Goal: Information Seeking & Learning: Learn about a topic

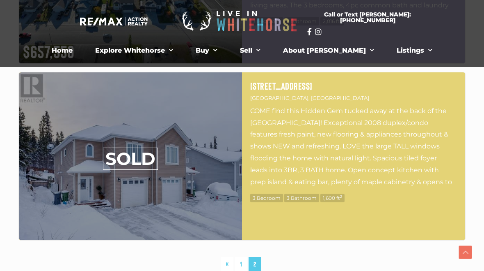
scroll to position [3743, 0]
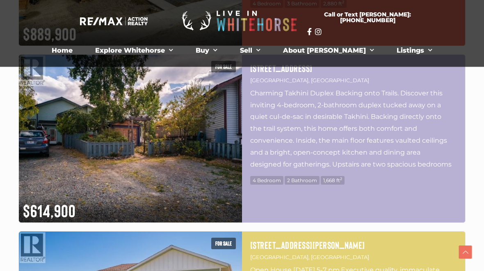
scroll to position [1475, 0]
click at [69, 105] on img at bounding box center [130, 139] width 223 height 168
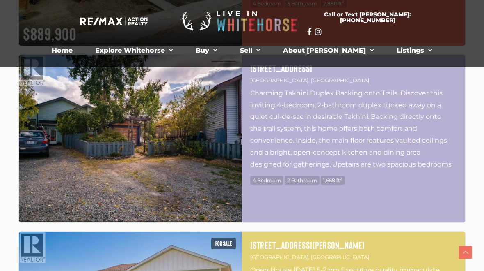
click at [77, 106] on img at bounding box center [130, 139] width 223 height 168
click at [85, 103] on img at bounding box center [130, 139] width 223 height 168
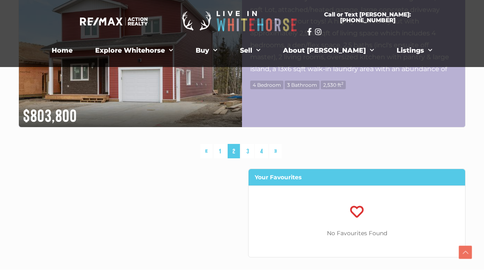
scroll to position [2271, 0]
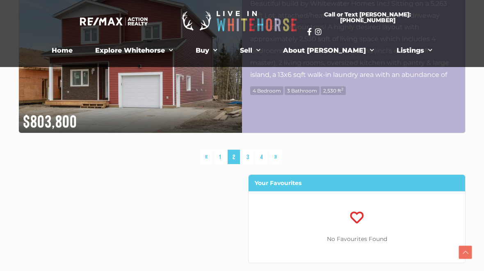
click at [249, 155] on link "3" at bounding box center [248, 156] width 12 height 14
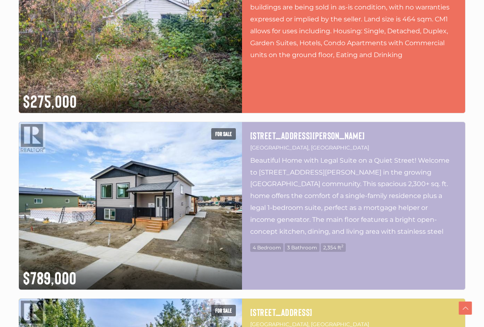
scroll to position [815, 0]
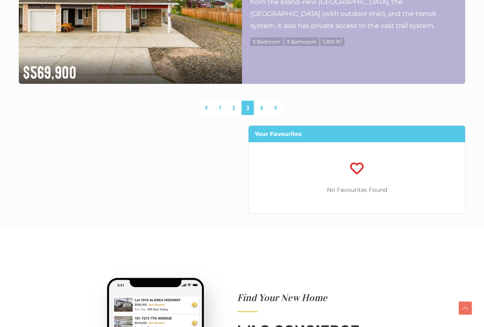
click at [263, 111] on link "4" at bounding box center [261, 108] width 13 height 14
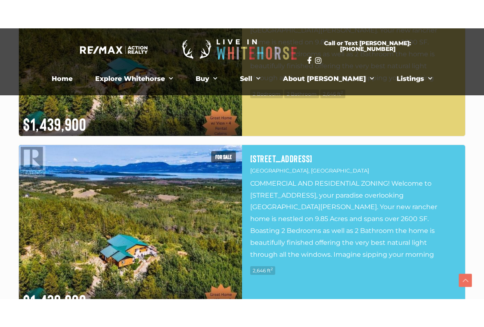
scroll to position [406, 0]
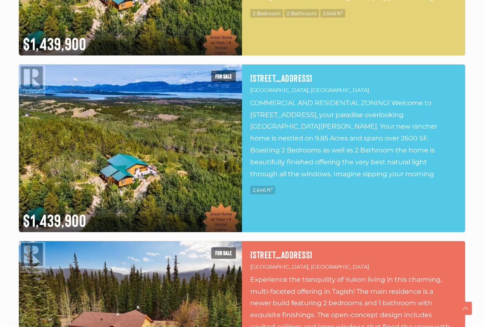
click at [71, 127] on img at bounding box center [130, 148] width 223 height 168
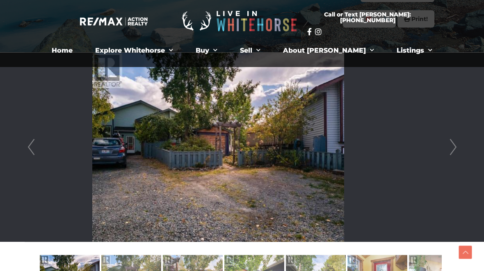
scroll to position [183, 0]
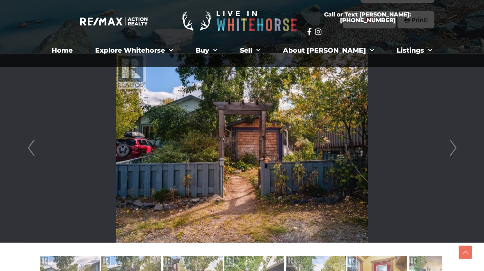
click at [457, 145] on link "Next" at bounding box center [453, 147] width 12 height 189
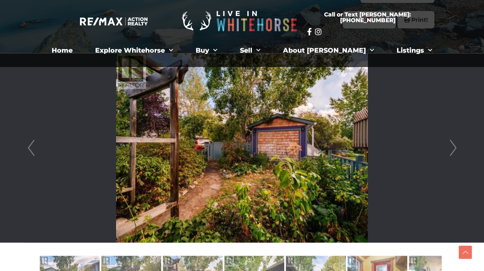
click at [456, 147] on link "Next" at bounding box center [453, 147] width 12 height 189
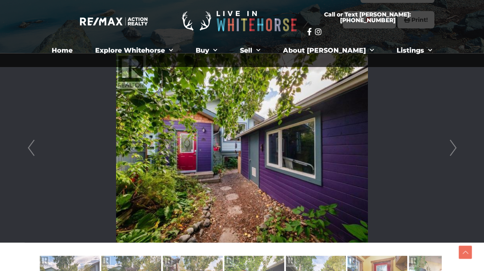
click at [456, 147] on link "Next" at bounding box center [453, 147] width 12 height 189
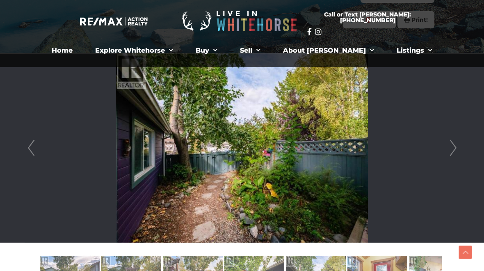
click at [455, 147] on link "Next" at bounding box center [453, 147] width 12 height 189
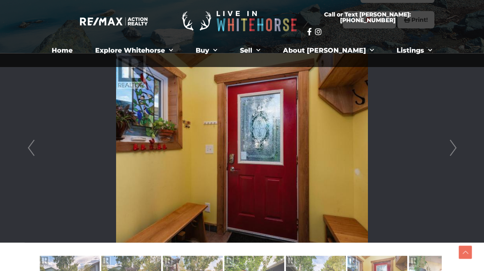
click at [455, 147] on link "Next" at bounding box center [453, 147] width 12 height 189
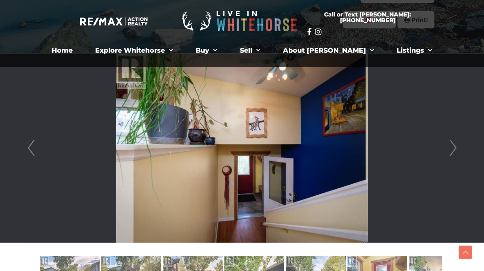
click at [454, 147] on link "Next" at bounding box center [453, 147] width 12 height 189
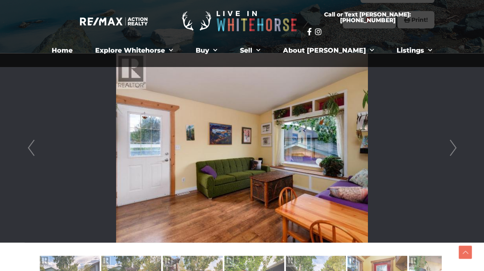
click at [454, 147] on link "Next" at bounding box center [453, 147] width 12 height 189
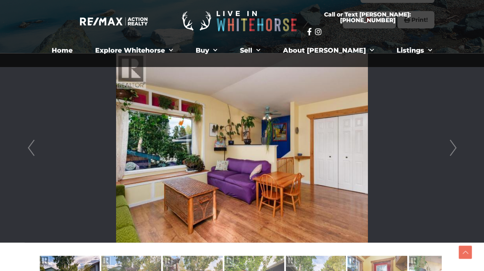
click at [455, 147] on link "Next" at bounding box center [453, 147] width 12 height 189
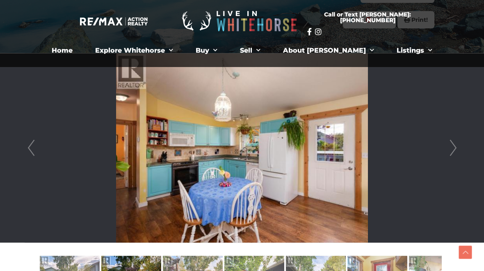
click at [455, 147] on link "Next" at bounding box center [453, 147] width 12 height 189
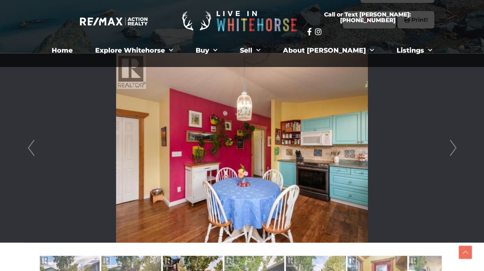
click at [457, 146] on link "Next" at bounding box center [453, 147] width 12 height 189
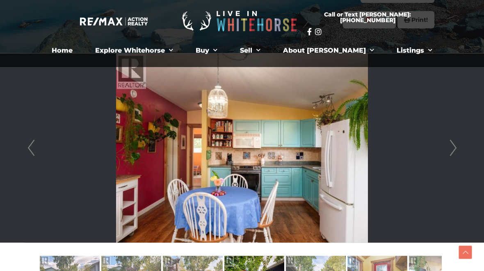
click at [456, 147] on link "Next" at bounding box center [453, 147] width 12 height 189
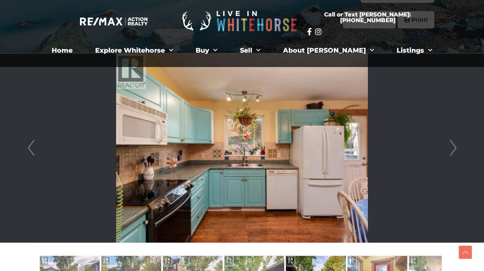
click at [454, 147] on link "Next" at bounding box center [453, 147] width 12 height 189
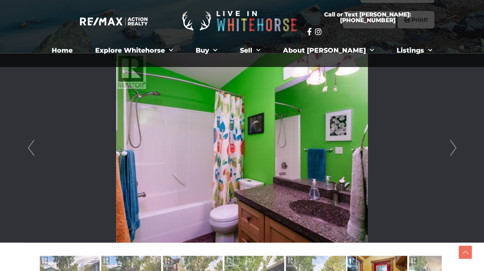
click at [454, 148] on link "Next" at bounding box center [453, 147] width 12 height 189
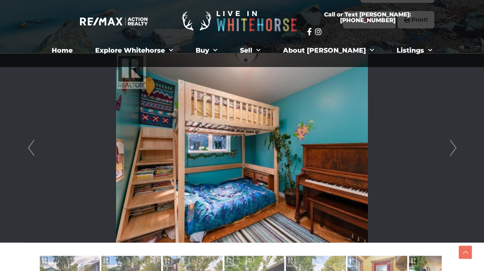
click at [452, 148] on link "Next" at bounding box center [453, 147] width 12 height 189
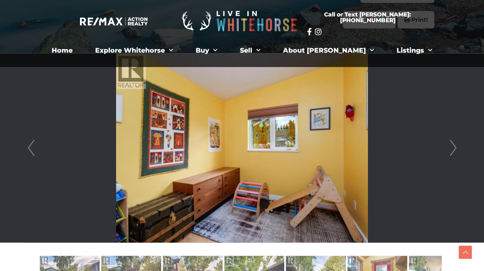
click at [454, 148] on link "Next" at bounding box center [453, 147] width 12 height 189
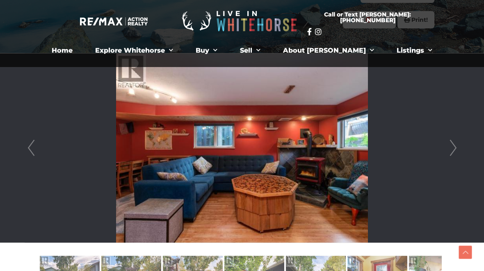
click at [455, 147] on link "Next" at bounding box center [453, 147] width 12 height 189
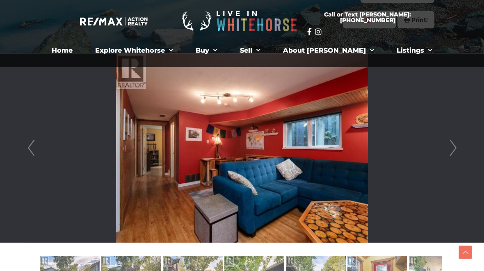
click at [456, 147] on link "Next" at bounding box center [453, 147] width 12 height 189
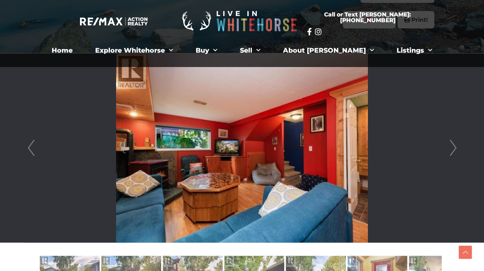
click at [457, 147] on link "Next" at bounding box center [453, 147] width 12 height 189
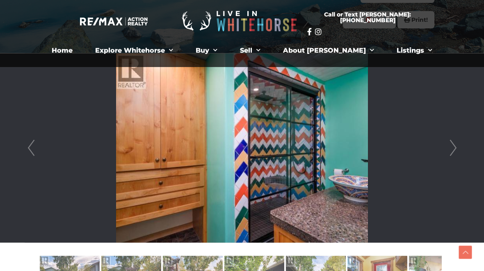
click at [456, 147] on link "Next" at bounding box center [453, 147] width 12 height 189
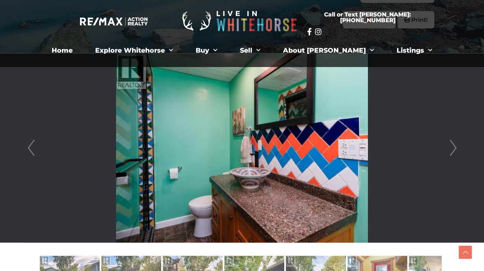
click at [456, 147] on link "Next" at bounding box center [453, 147] width 12 height 189
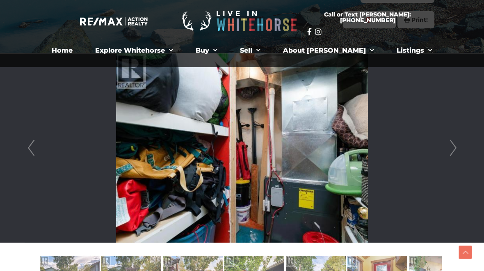
click at [454, 149] on link "Next" at bounding box center [453, 147] width 12 height 189
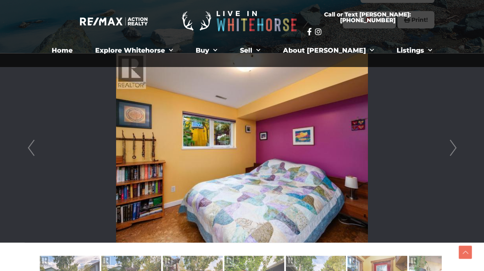
click at [453, 149] on link "Next" at bounding box center [453, 147] width 12 height 189
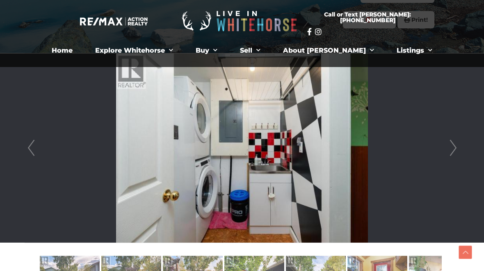
click at [454, 148] on link "Next" at bounding box center [453, 147] width 12 height 189
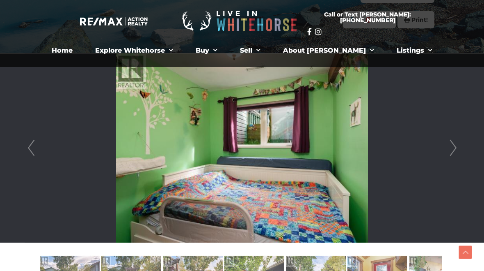
click at [455, 148] on link "Next" at bounding box center [453, 147] width 12 height 189
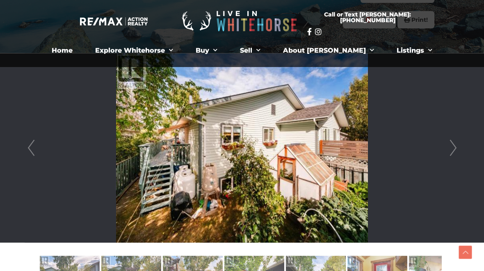
click at [454, 148] on link "Next" at bounding box center [453, 147] width 12 height 189
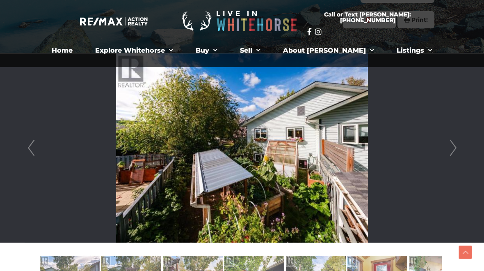
click at [454, 148] on link "Next" at bounding box center [453, 147] width 12 height 189
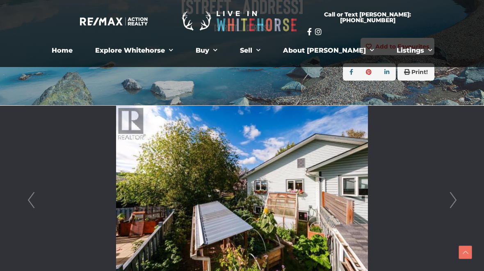
scroll to position [112, 0]
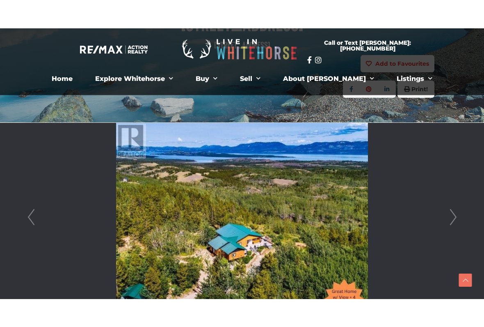
scroll to position [234, 0]
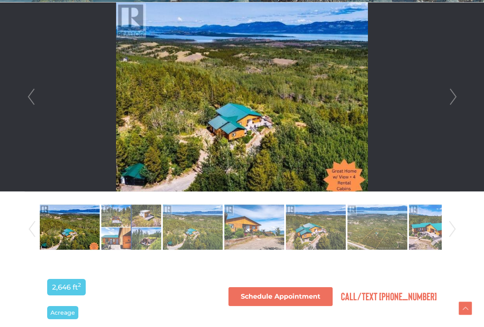
click at [452, 98] on link "Next" at bounding box center [453, 96] width 12 height 189
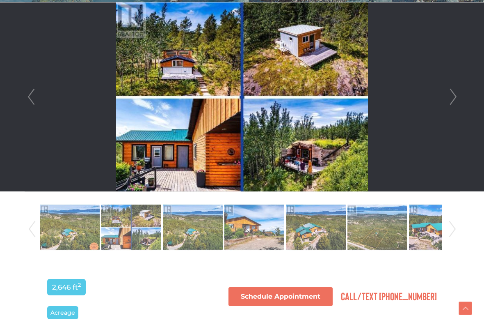
click at [457, 97] on link "Next" at bounding box center [453, 96] width 12 height 189
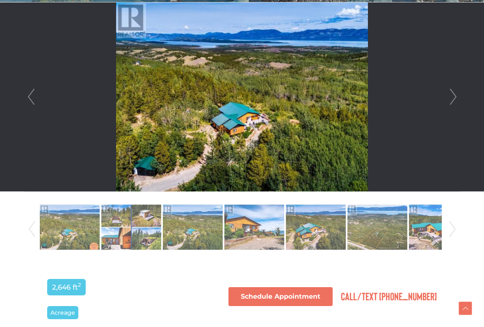
click at [459, 96] on link "Next" at bounding box center [453, 96] width 12 height 189
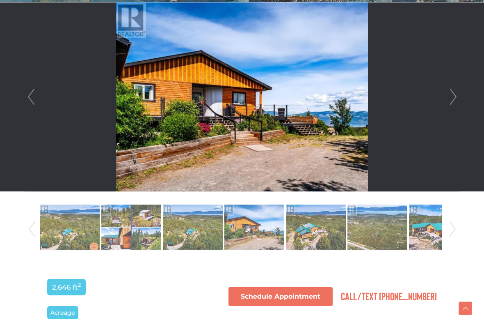
click at [458, 98] on link "Next" at bounding box center [453, 96] width 12 height 189
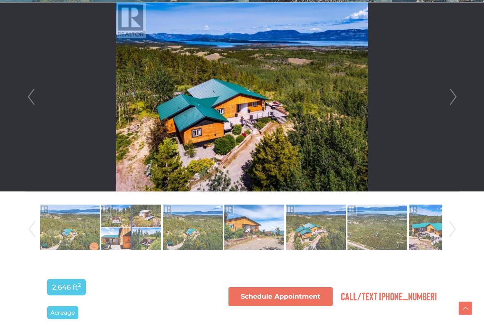
click at [459, 98] on link "Next" at bounding box center [453, 96] width 12 height 189
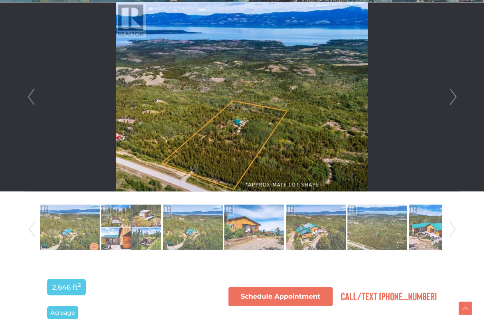
click at [459, 96] on link "Next" at bounding box center [453, 96] width 12 height 189
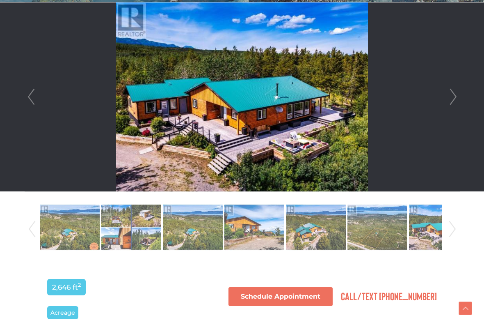
click at [459, 98] on link "Next" at bounding box center [453, 96] width 12 height 189
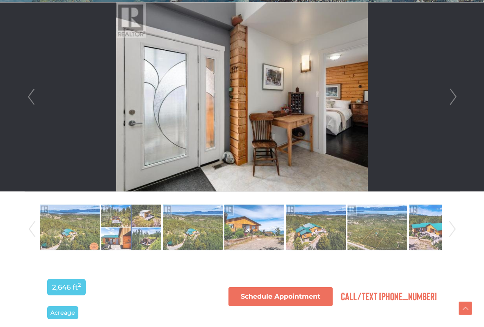
click at [459, 96] on link "Next" at bounding box center [453, 96] width 12 height 189
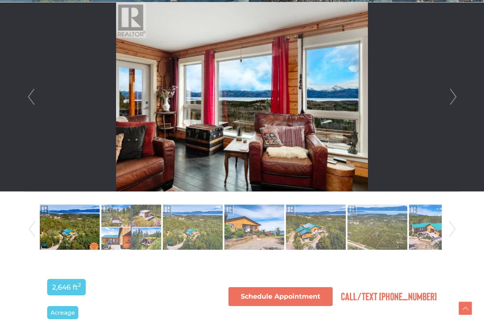
click at [458, 98] on link "Next" at bounding box center [453, 96] width 12 height 189
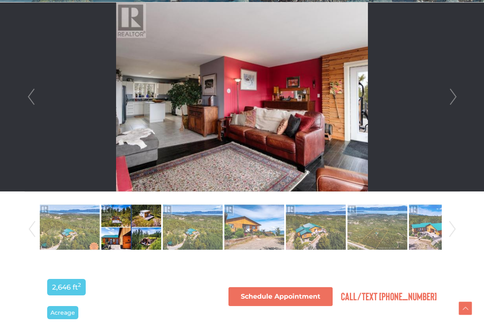
click at [455, 98] on link "Next" at bounding box center [453, 96] width 12 height 189
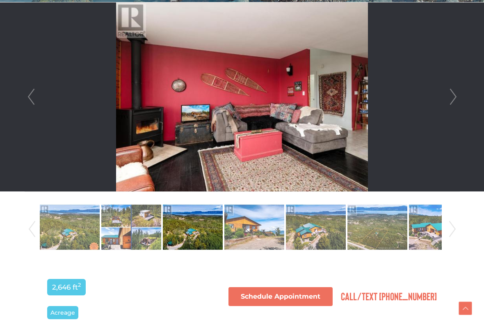
click at [459, 98] on link "Next" at bounding box center [453, 96] width 12 height 189
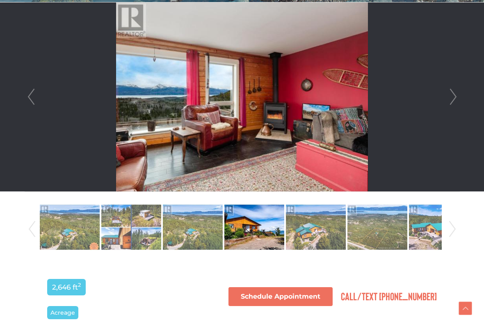
click at [459, 93] on link "Next" at bounding box center [453, 96] width 12 height 189
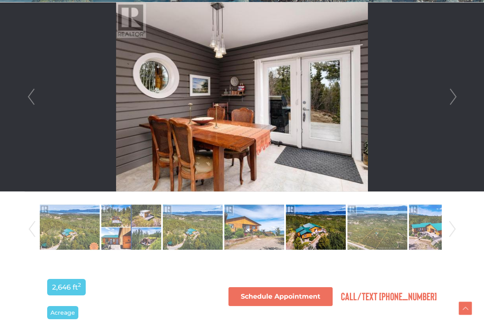
click at [459, 93] on link "Next" at bounding box center [453, 96] width 12 height 189
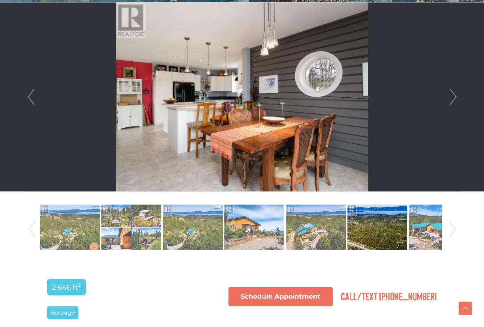
click at [459, 94] on link "Next" at bounding box center [453, 96] width 12 height 189
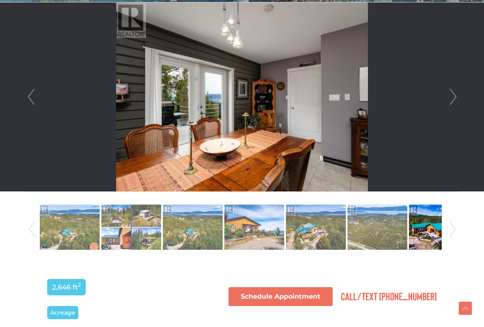
click at [459, 98] on link "Next" at bounding box center [453, 96] width 12 height 189
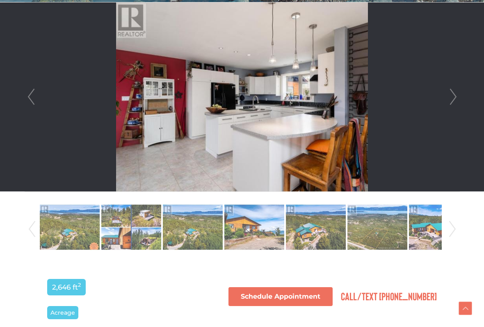
click at [459, 96] on link "Next" at bounding box center [453, 96] width 12 height 189
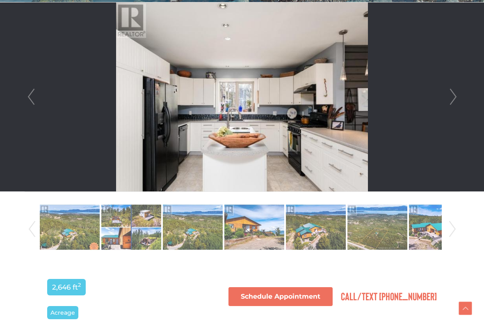
click at [457, 98] on link "Next" at bounding box center [453, 96] width 12 height 189
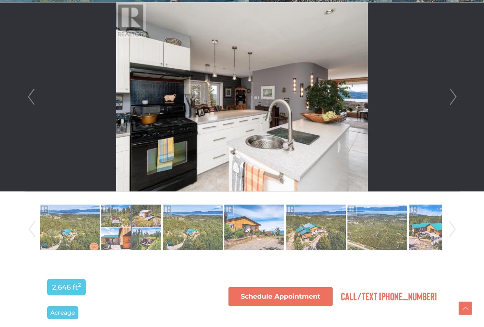
click at [458, 98] on link "Next" at bounding box center [453, 96] width 12 height 189
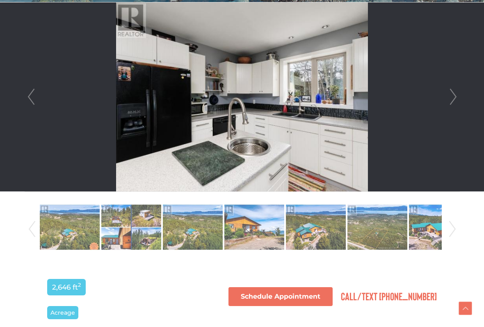
click at [458, 98] on link "Next" at bounding box center [453, 96] width 12 height 189
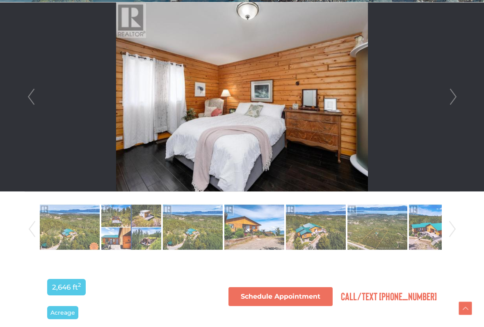
click at [457, 98] on link "Next" at bounding box center [453, 96] width 12 height 189
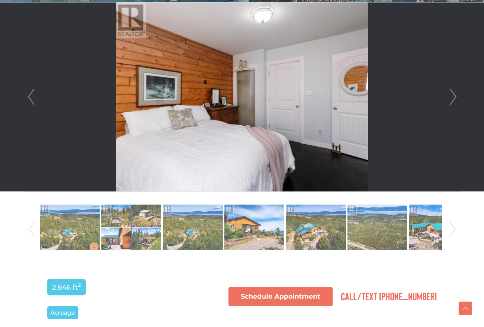
click at [456, 98] on link "Next" at bounding box center [453, 96] width 12 height 189
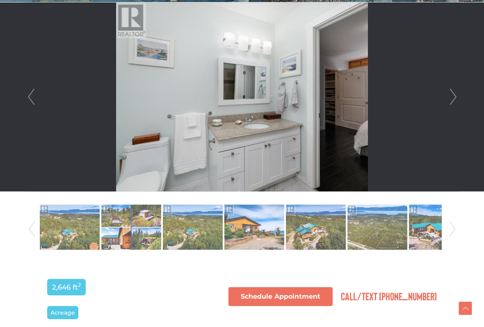
click at [459, 98] on link "Next" at bounding box center [453, 96] width 12 height 189
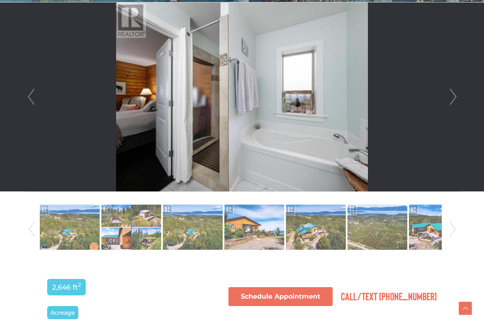
click at [459, 96] on link "Next" at bounding box center [453, 96] width 12 height 189
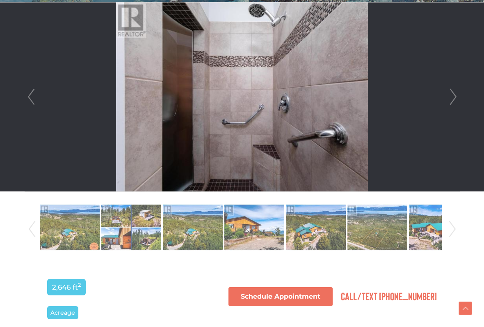
click at [459, 98] on link "Next" at bounding box center [453, 96] width 12 height 189
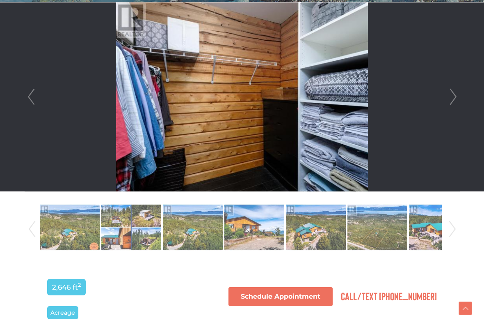
click at [459, 95] on link "Next" at bounding box center [453, 96] width 12 height 189
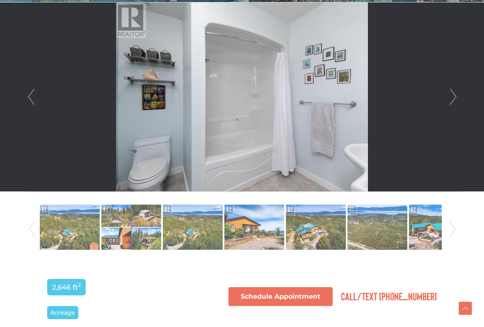
click at [457, 97] on link "Next" at bounding box center [453, 96] width 12 height 189
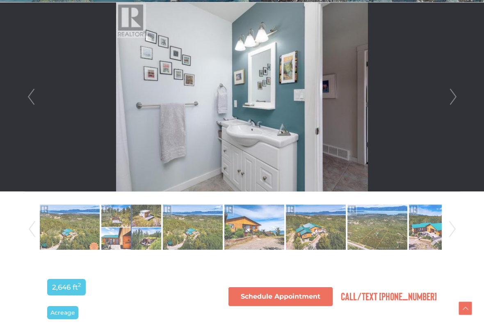
click at [459, 96] on link "Next" at bounding box center [453, 96] width 12 height 189
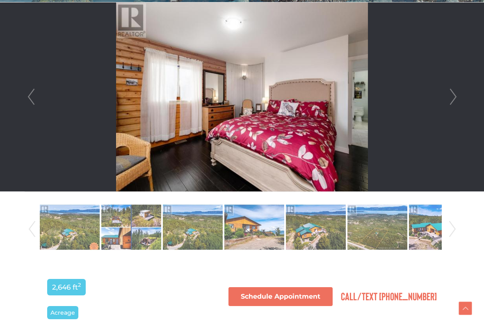
click at [457, 97] on link "Next" at bounding box center [453, 96] width 12 height 189
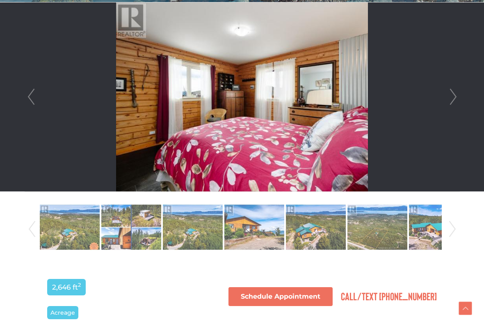
click at [459, 97] on link "Next" at bounding box center [453, 96] width 12 height 189
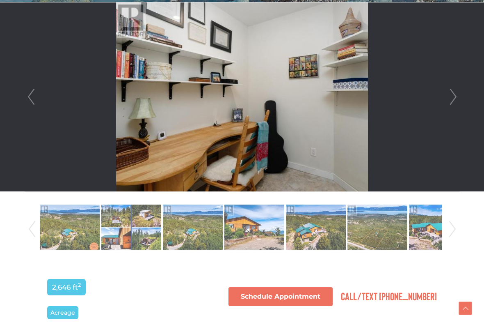
click at [459, 97] on link "Next" at bounding box center [453, 96] width 12 height 189
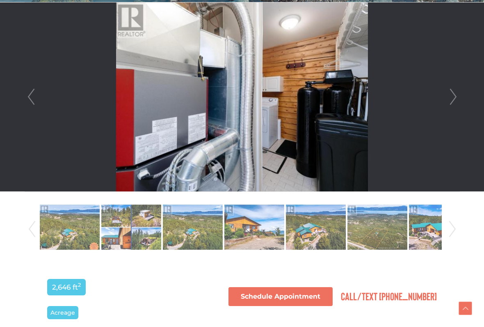
click at [458, 97] on link "Next" at bounding box center [453, 96] width 12 height 189
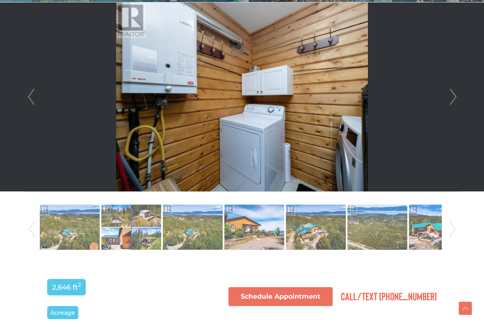
click at [459, 97] on link "Next" at bounding box center [453, 96] width 12 height 189
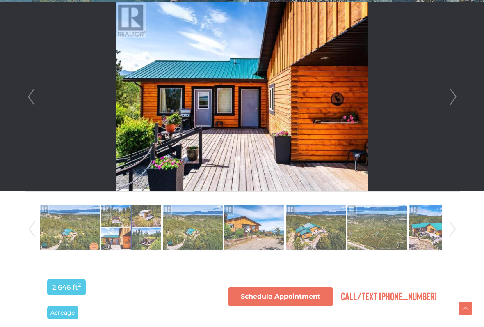
click at [458, 97] on link "Next" at bounding box center [453, 96] width 12 height 189
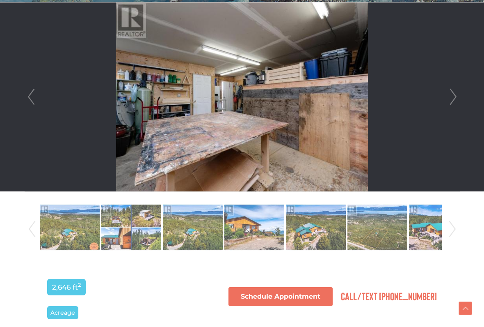
click at [459, 97] on link "Next" at bounding box center [453, 96] width 12 height 189
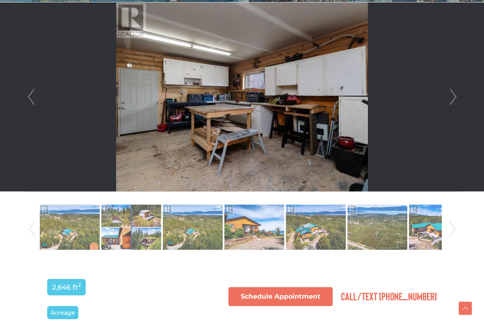
click at [459, 97] on link "Next" at bounding box center [453, 96] width 12 height 189
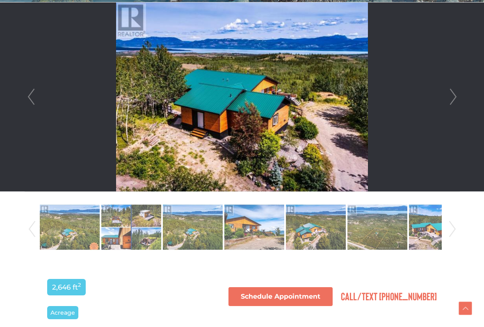
click at [458, 94] on link "Next" at bounding box center [453, 96] width 12 height 189
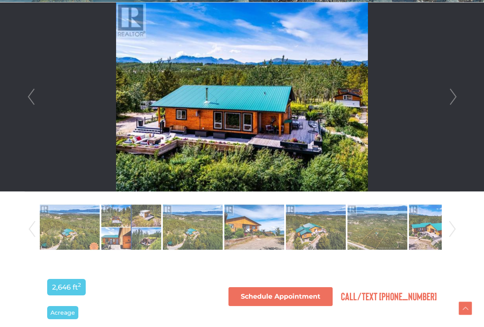
click at [455, 97] on link "Next" at bounding box center [453, 96] width 12 height 189
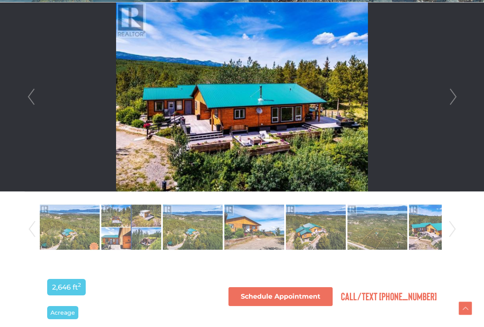
click at [457, 97] on link "Next" at bounding box center [453, 96] width 12 height 189
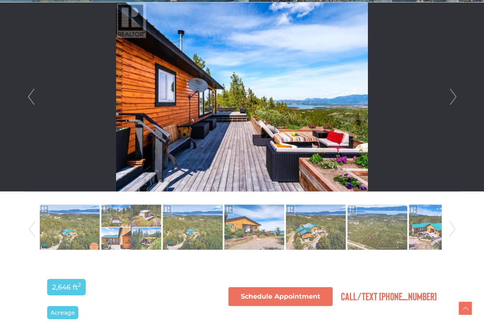
click at [457, 97] on link "Next" at bounding box center [453, 96] width 12 height 189
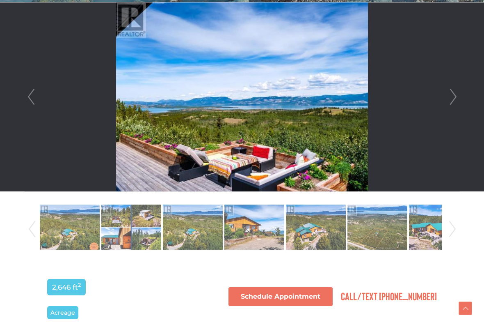
click at [455, 97] on link "Next" at bounding box center [453, 96] width 12 height 189
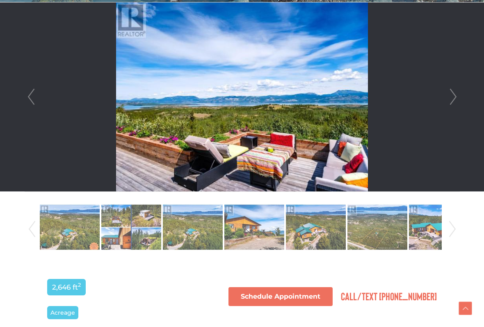
click at [456, 97] on link "Next" at bounding box center [453, 96] width 12 height 189
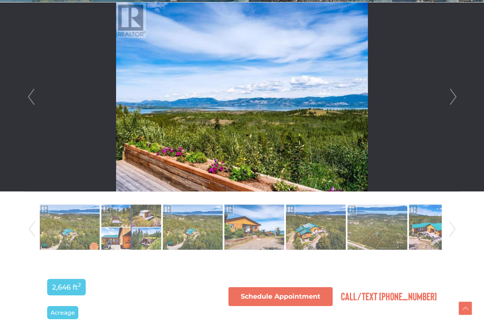
click at [456, 97] on link "Next" at bounding box center [453, 96] width 12 height 189
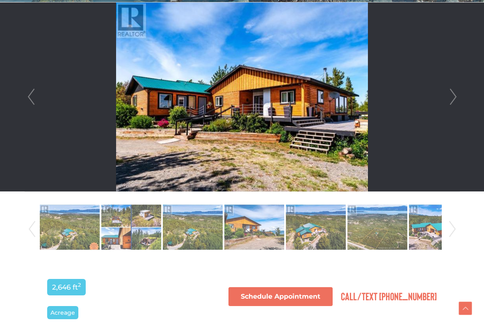
click at [450, 99] on link "Next" at bounding box center [453, 96] width 12 height 189
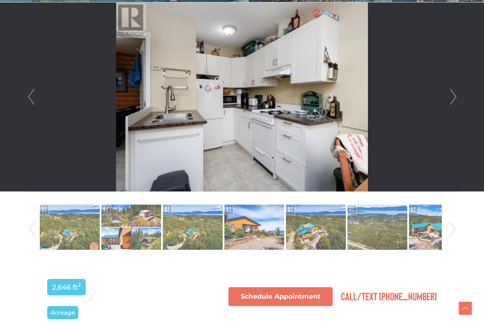
click at [452, 99] on link "Next" at bounding box center [453, 96] width 12 height 189
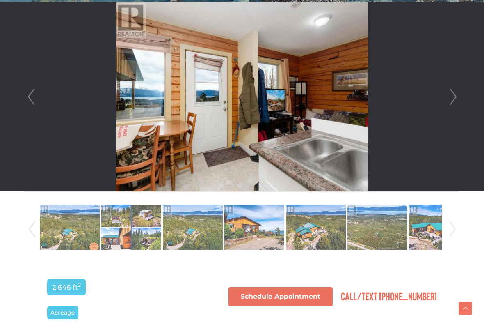
click at [182, 233] on img at bounding box center [193, 227] width 60 height 47
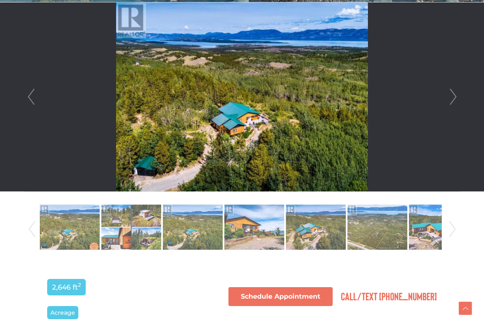
click at [455, 94] on link "Next" at bounding box center [453, 96] width 12 height 189
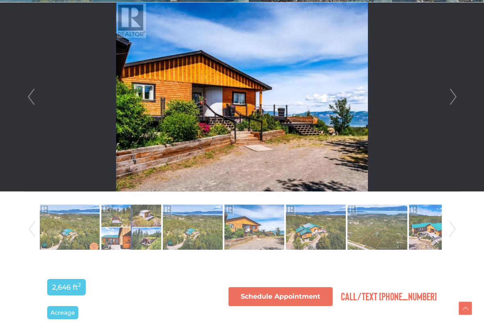
click at [453, 95] on link "Next" at bounding box center [453, 96] width 12 height 189
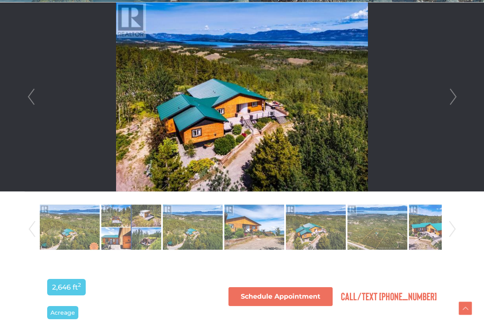
click at [454, 94] on link "Next" at bounding box center [453, 96] width 12 height 189
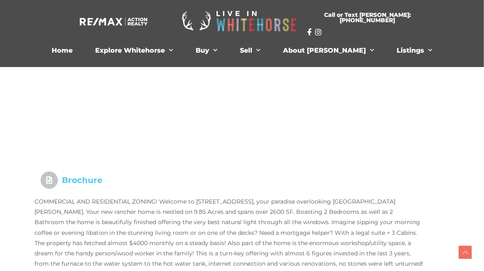
scroll to position [612, 12]
